Goal: Navigation & Orientation: Find specific page/section

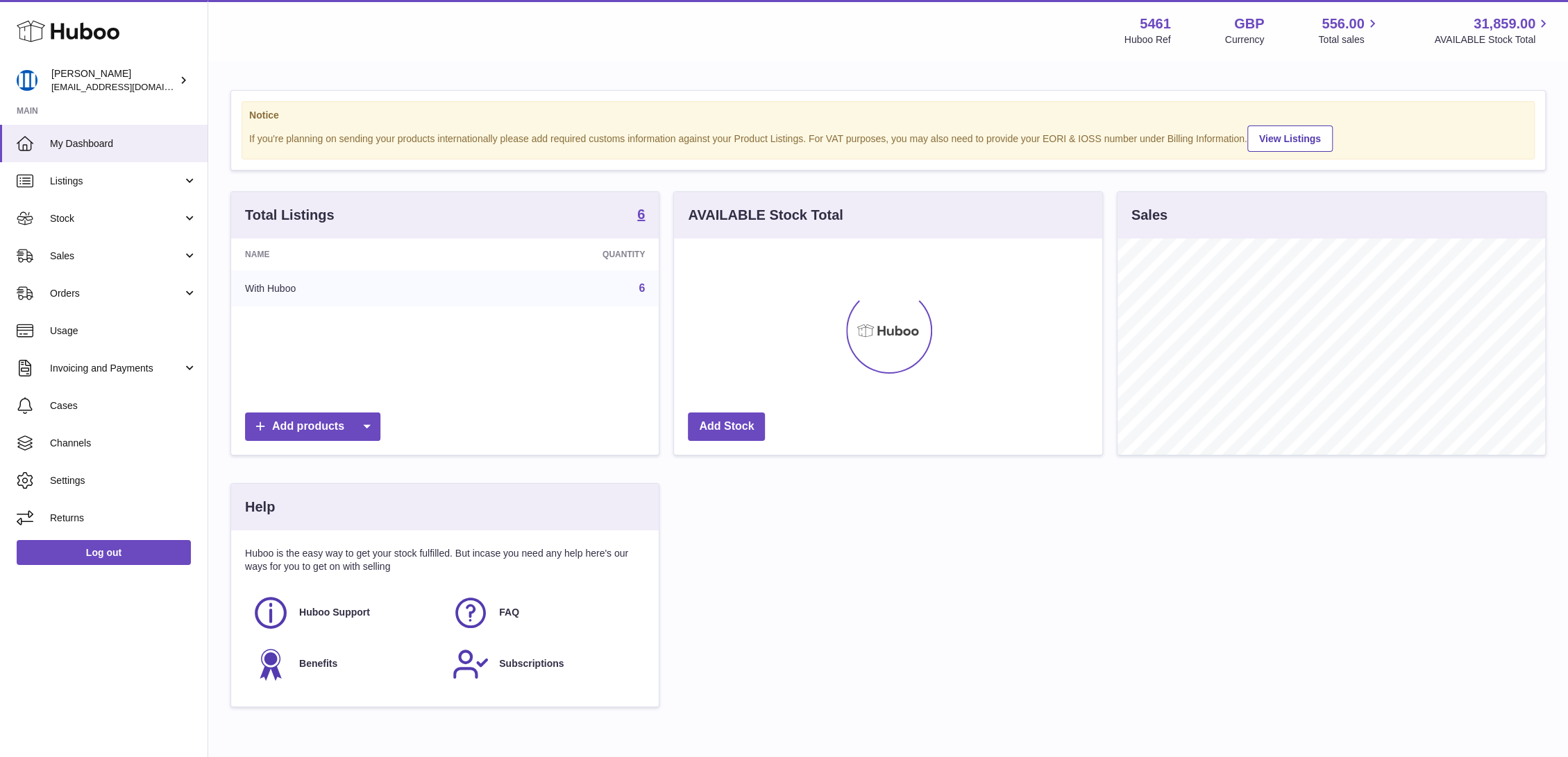
scroll to position [216, 432]
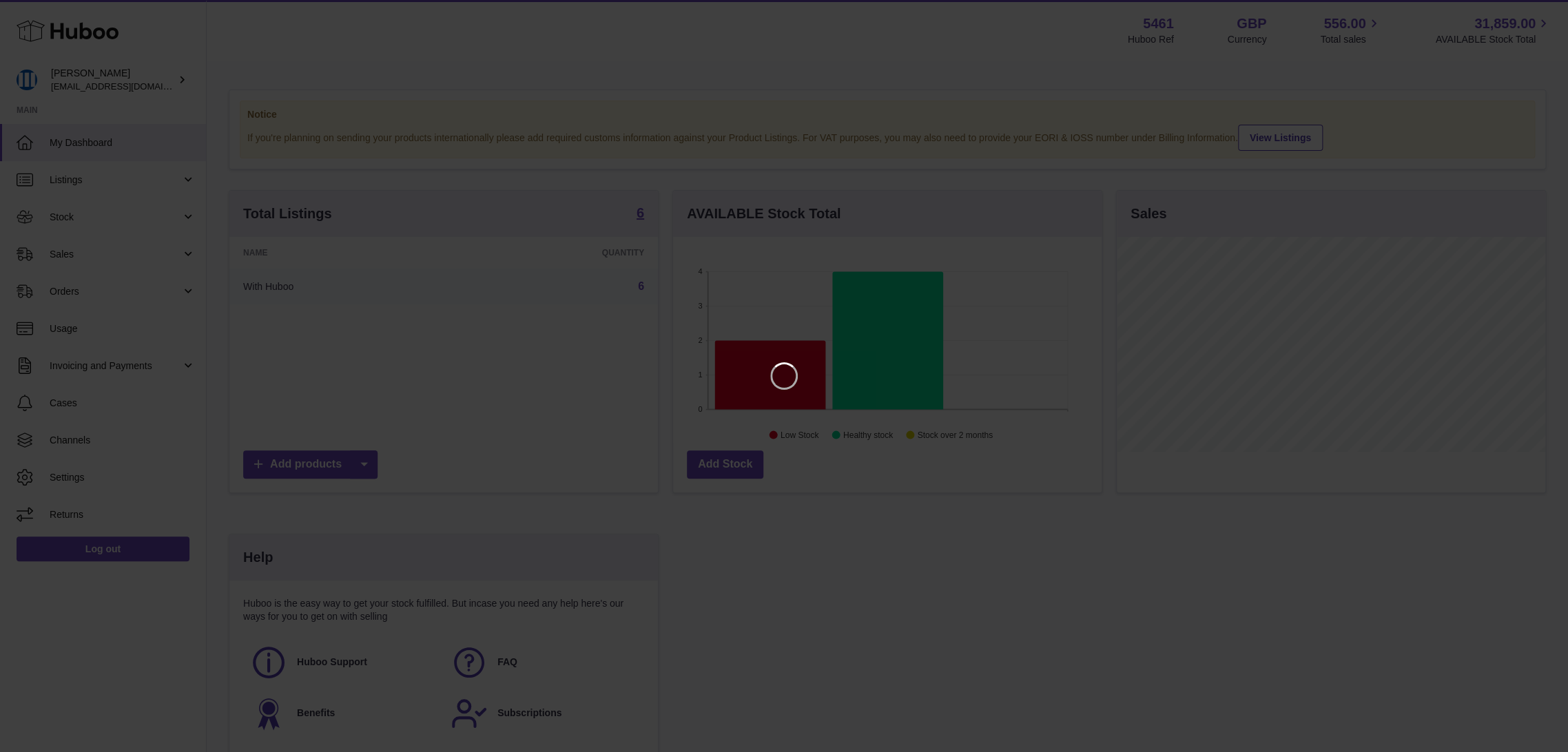
click at [702, 76] on iframe at bounding box center [783, 375] width 1513 height 697
click at [1530, 15] on icon "Close" at bounding box center [1532, 12] width 16 height 16
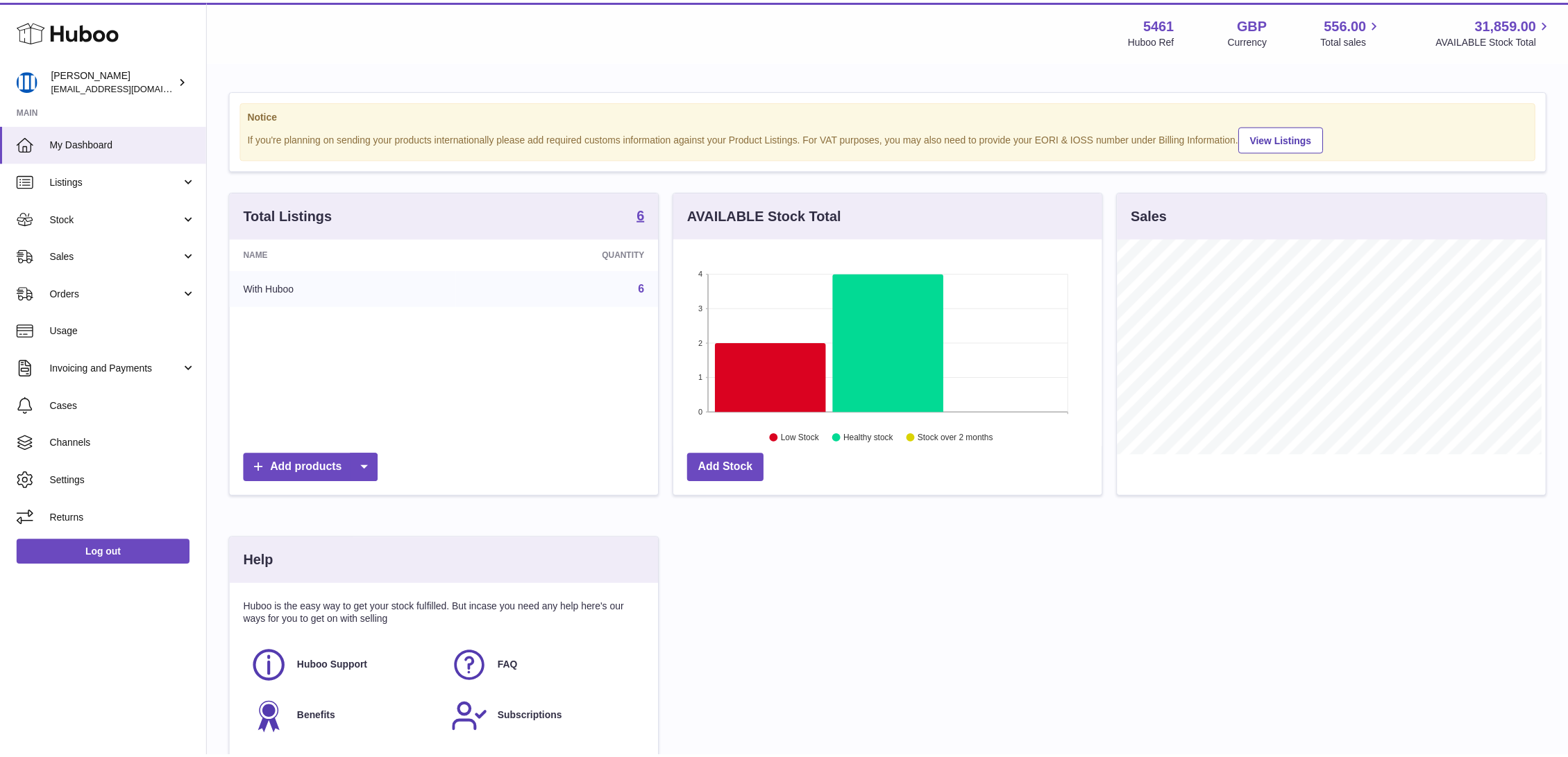
scroll to position [693354, 693582]
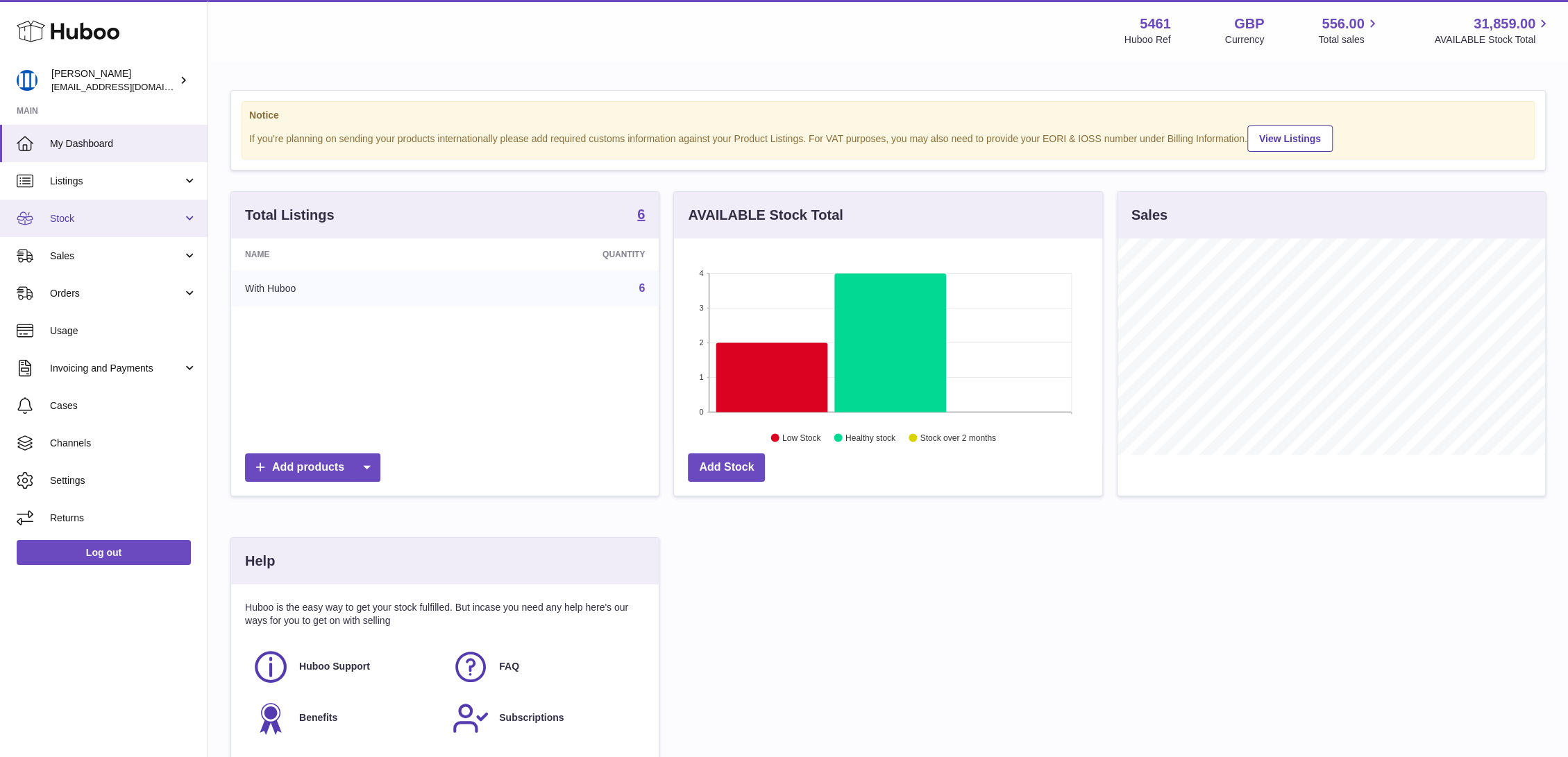
click at [128, 226] on link "Stock" at bounding box center [104, 218] width 207 height 37
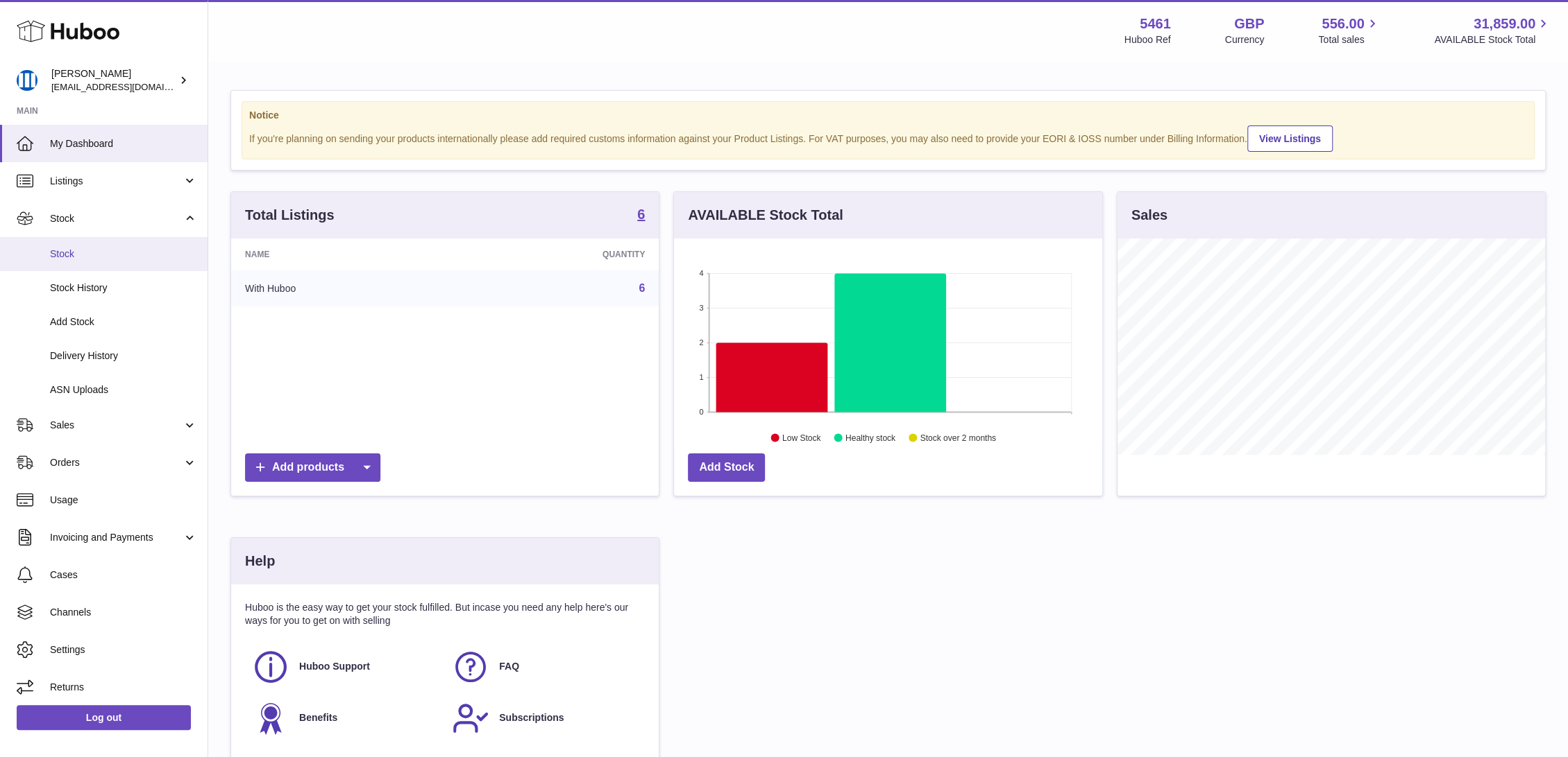
click at [129, 250] on span "Stock" at bounding box center [123, 254] width 148 height 13
